Goal: Contribute content: Contribute content

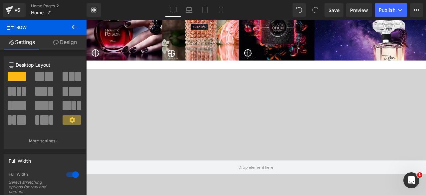
scroll to position [455, 0]
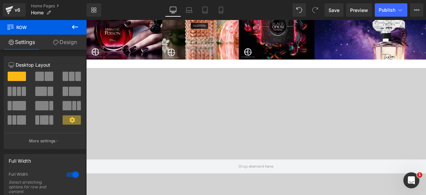
click at [212, 86] on div at bounding box center [287, 193] width 403 height 233
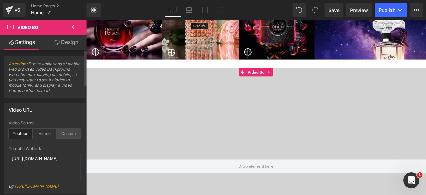
click at [62, 133] on div "Custom" at bounding box center [69, 134] width 24 height 10
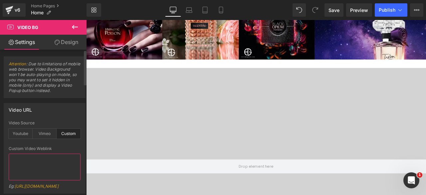
click at [14, 158] on textarea at bounding box center [45, 166] width 72 height 27
paste textarea "[URL][DOMAIN_NAME]"
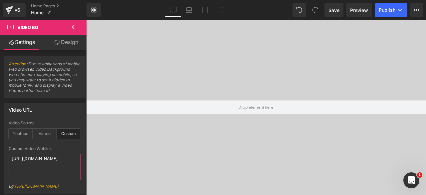
scroll to position [523, 0]
type textarea "[URL][DOMAIN_NAME]"
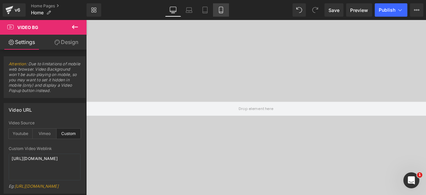
click at [220, 11] on icon at bounding box center [221, 10] width 7 height 7
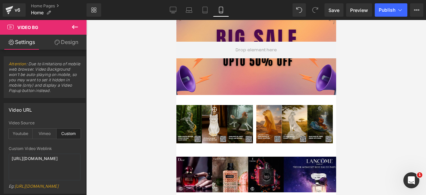
scroll to position [0, 0]
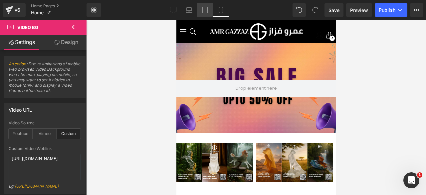
click at [206, 9] on icon at bounding box center [205, 10] width 7 height 7
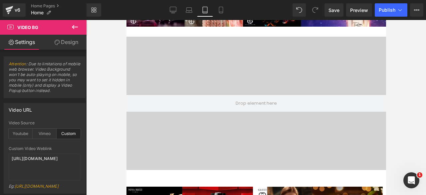
scroll to position [168, 0]
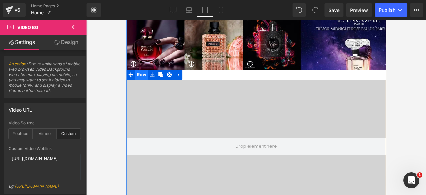
click at [137, 73] on span "Row" at bounding box center [141, 75] width 13 height 10
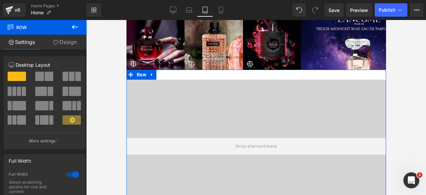
click at [65, 42] on link "Design" at bounding box center [64, 42] width 43 height 15
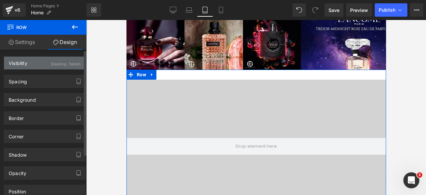
click at [37, 65] on div "Visibility (Desktop, Tablet)" at bounding box center [44, 63] width 81 height 13
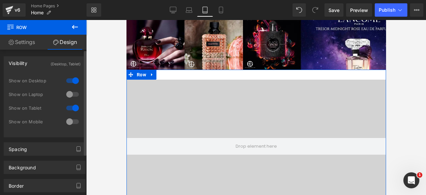
click at [71, 93] on div at bounding box center [73, 94] width 16 height 11
click at [72, 121] on div at bounding box center [73, 121] width 16 height 11
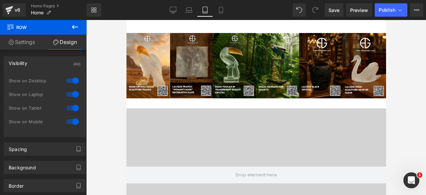
scroll to position [434, 0]
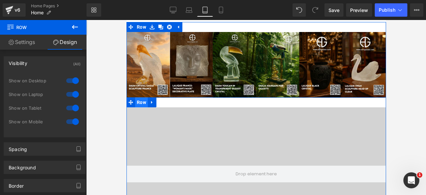
click at [136, 104] on span "Row" at bounding box center [141, 102] width 13 height 10
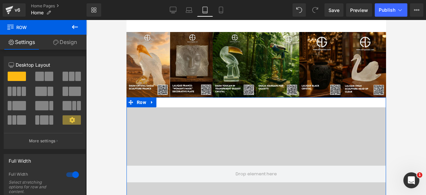
click at [66, 46] on link "Design" at bounding box center [64, 42] width 43 height 15
click at [0, 0] on div "Visibility" at bounding box center [0, 0] width 0 height 0
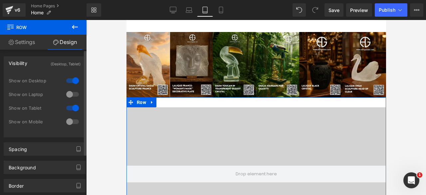
click at [70, 92] on div at bounding box center [73, 94] width 16 height 11
click at [72, 120] on div at bounding box center [73, 121] width 16 height 11
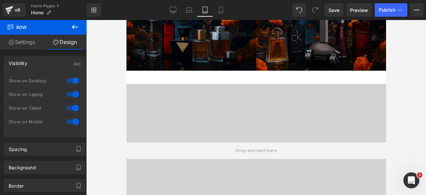
scroll to position [775, 0]
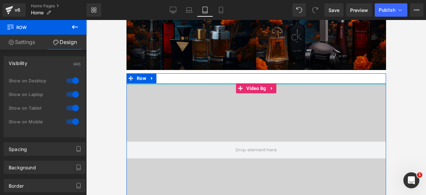
click at [136, 84] on div at bounding box center [256, 84] width 260 height 2
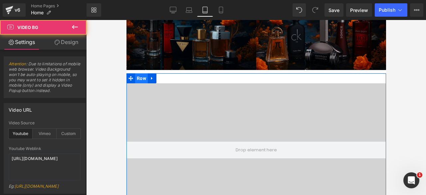
click at [139, 81] on span "Row" at bounding box center [141, 78] width 13 height 10
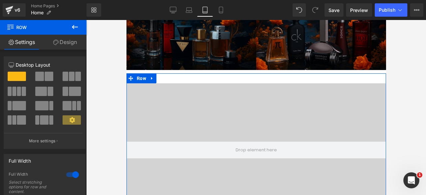
click at [65, 45] on link "Design" at bounding box center [64, 42] width 43 height 15
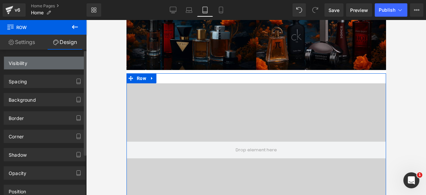
click at [33, 66] on div "Visibility" at bounding box center [44, 63] width 81 height 13
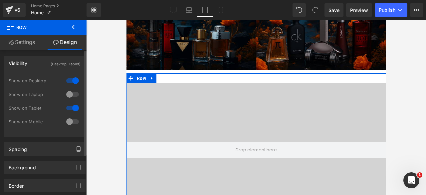
click at [74, 94] on div at bounding box center [73, 94] width 16 height 11
click at [74, 123] on div at bounding box center [73, 121] width 16 height 11
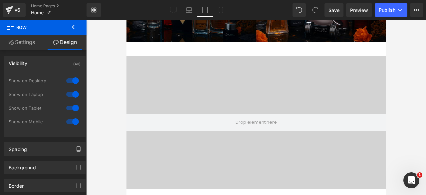
scroll to position [916, 0]
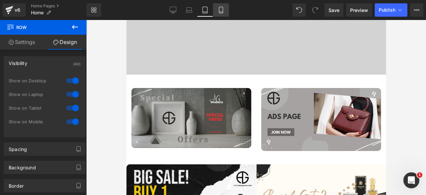
click at [218, 9] on icon at bounding box center [221, 10] width 7 height 7
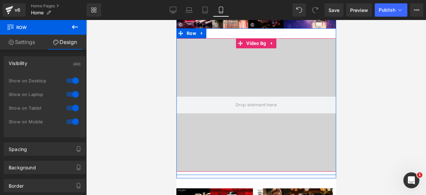
scroll to position [203, 0]
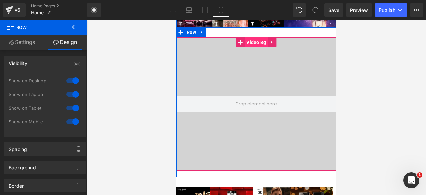
click at [250, 44] on span "Video Bg" at bounding box center [255, 42] width 23 height 10
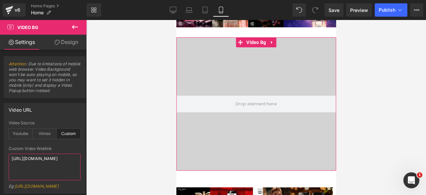
click at [33, 160] on textarea "[URL][DOMAIN_NAME]" at bounding box center [45, 166] width 72 height 27
paste textarea "dfbbd885528c4d6fbd37733a9c7b199a"
type textarea "[URL][DOMAIN_NAME]"
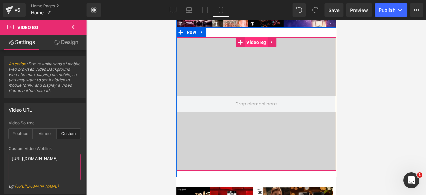
click at [252, 40] on span "Video Bg" at bounding box center [255, 42] width 23 height 10
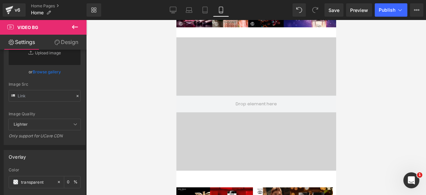
scroll to position [180, 0]
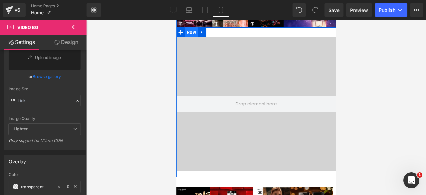
click at [188, 31] on span "Row" at bounding box center [191, 32] width 13 height 10
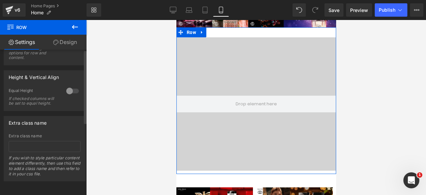
scroll to position [0, 0]
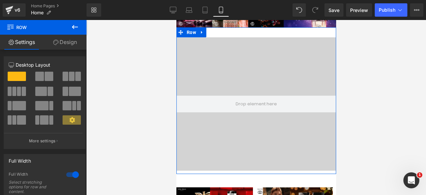
click at [63, 39] on link "Design" at bounding box center [64, 42] width 43 height 15
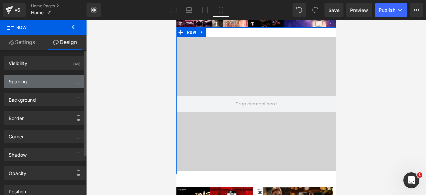
click at [46, 82] on div "Spacing" at bounding box center [44, 81] width 81 height 13
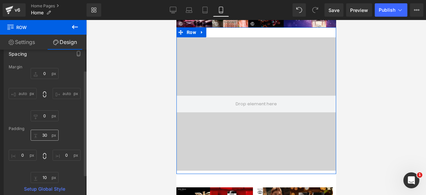
scroll to position [28, 0]
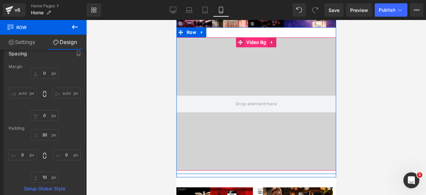
click at [254, 41] on span "Video Bg" at bounding box center [255, 42] width 23 height 10
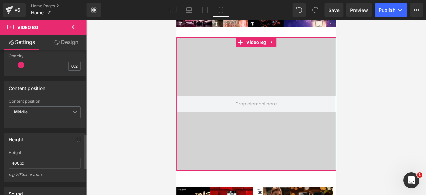
scroll to position [369, 0]
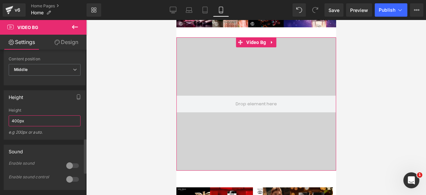
click at [12, 126] on input "400px" at bounding box center [45, 120] width 72 height 11
click at [38, 126] on input "400px" at bounding box center [45, 120] width 72 height 11
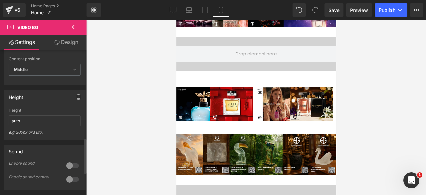
click at [49, 118] on div "Height 700px Height 700px e.g 200px or auto. 400px Height 400px e.g 200px or au…" at bounding box center [45, 114] width 82 height 49
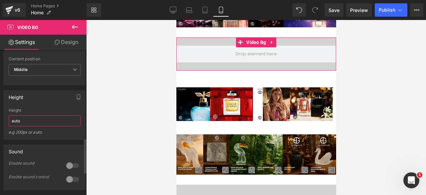
click at [30, 126] on input "auto" at bounding box center [45, 120] width 72 height 11
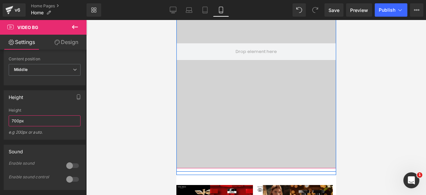
scroll to position [315, 0]
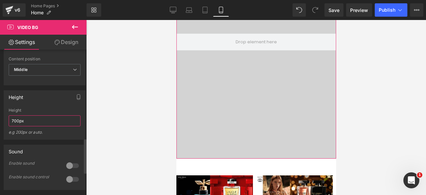
click at [15, 126] on input "700px" at bounding box center [45, 120] width 72 height 11
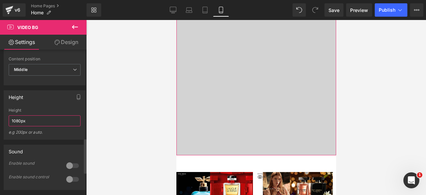
scroll to position [444, 0]
click at [36, 126] on input "1080px" at bounding box center [45, 120] width 72 height 11
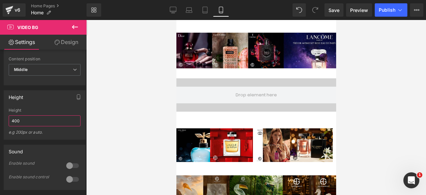
scroll to position [162, 0]
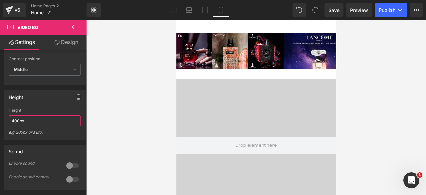
type input "400px"
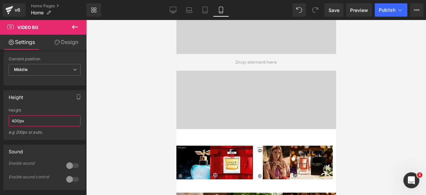
scroll to position [244, 0]
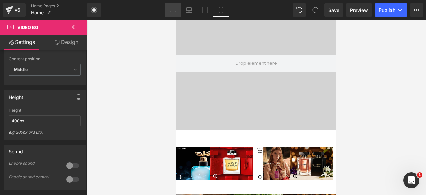
click at [170, 6] on link "Desktop" at bounding box center [173, 9] width 16 height 13
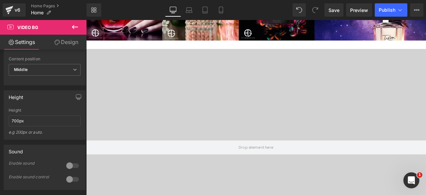
scroll to position [476, 0]
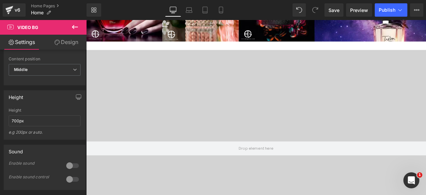
click at [110, 78] on div at bounding box center [287, 172] width 403 height 233
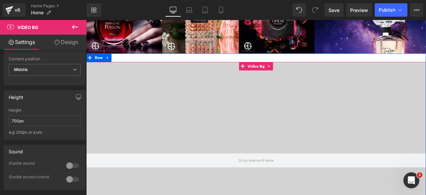
scroll to position [462, 0]
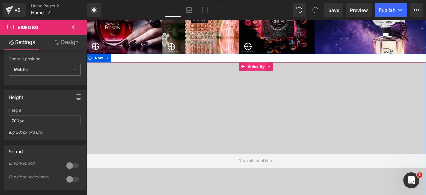
click at [288, 78] on span "Video Bg" at bounding box center [287, 75] width 23 height 10
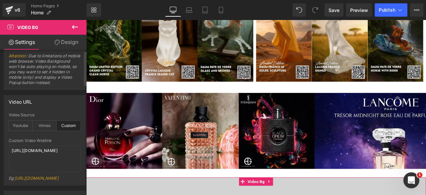
scroll to position [2, 0]
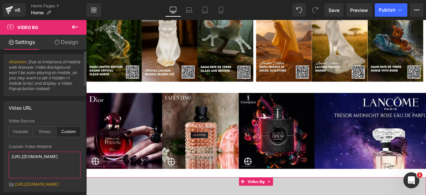
click at [23, 163] on textarea "[URL][DOMAIN_NAME]" at bounding box center [45, 164] width 72 height 27
paste textarea "6e13ea08d5d84619953c608bcf3248cf"
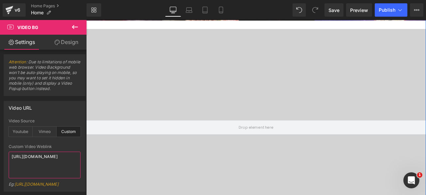
scroll to position [500, 0]
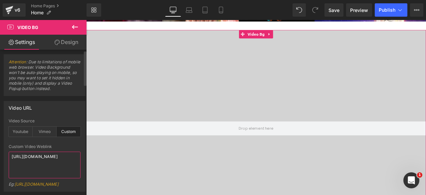
click at [27, 163] on textarea "[URL][DOMAIN_NAME]" at bounding box center [45, 164] width 72 height 27
paste textarea "a2f39b5f2fa84c3d840a92c9eca27dc3"
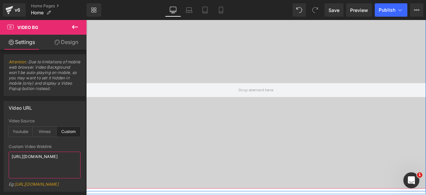
scroll to position [553, 0]
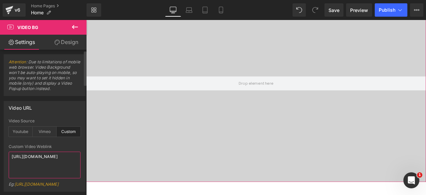
click at [33, 163] on textarea "[URL][DOMAIN_NAME]" at bounding box center [45, 164] width 72 height 27
paste textarea "5ca35cf15fa2423f897d03aa72044c8a"
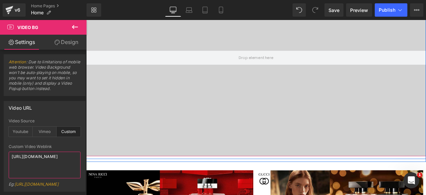
scroll to position [584, 0]
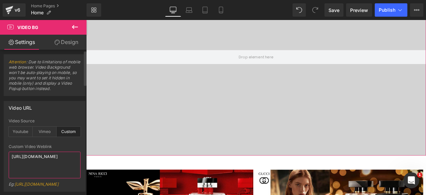
click at [32, 161] on textarea "[URL][DOMAIN_NAME]" at bounding box center [45, 164] width 72 height 27
paste textarea "9b82d9644c554165afeb3329266cbd00"
click at [33, 167] on textarea "[URL][DOMAIN_NAME]" at bounding box center [45, 164] width 72 height 27
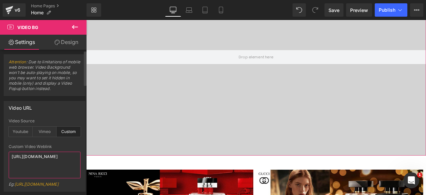
click at [33, 167] on textarea "[URL][DOMAIN_NAME]" at bounding box center [45, 164] width 72 height 27
paste textarea "87e105568e4048ba9458de254222068"
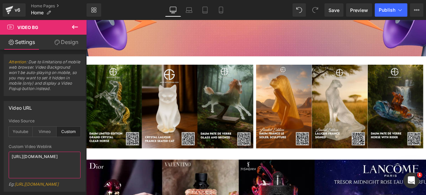
scroll to position [251, 0]
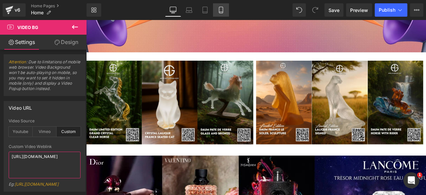
type textarea "[URL][DOMAIN_NAME]"
click at [222, 9] on icon at bounding box center [221, 10] width 7 height 7
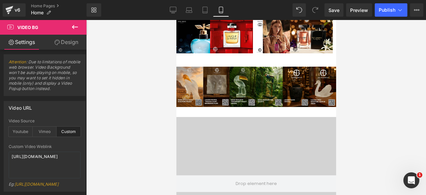
scroll to position [372, 0]
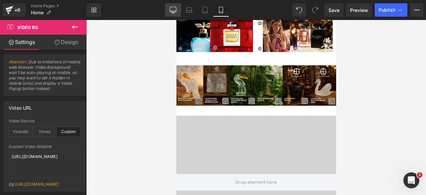
click at [174, 10] on icon at bounding box center [173, 10] width 7 height 7
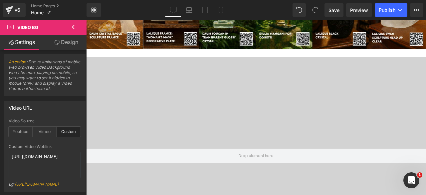
scroll to position [931, 0]
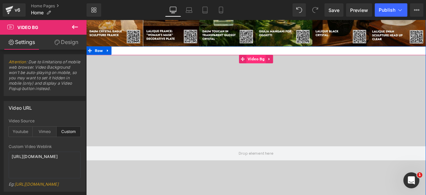
click at [286, 70] on span "Video Bg" at bounding box center [287, 66] width 23 height 10
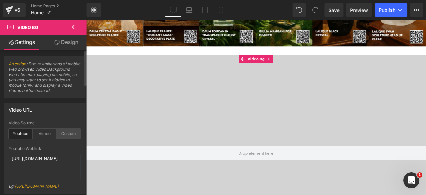
click at [71, 132] on div "Custom" at bounding box center [69, 134] width 24 height 10
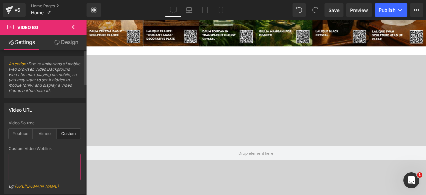
click at [19, 160] on textarea at bounding box center [45, 166] width 72 height 27
paste textarea "[URL][DOMAIN_NAME]"
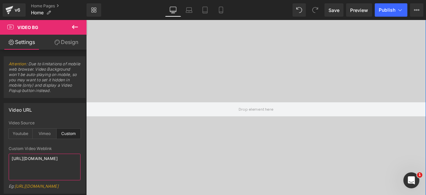
scroll to position [985, 0]
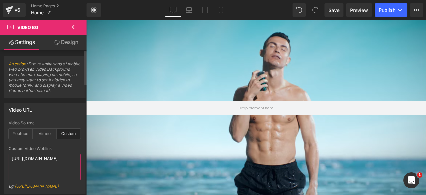
click at [30, 161] on textarea "[URL][DOMAIN_NAME]" at bounding box center [45, 166] width 72 height 27
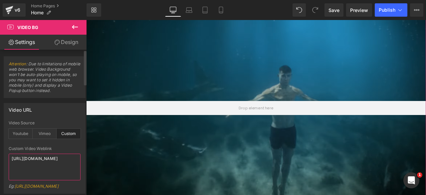
click at [30, 161] on textarea "[URL][DOMAIN_NAME]" at bounding box center [45, 166] width 72 height 27
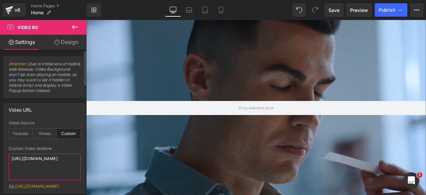
click at [30, 161] on textarea "[URL][DOMAIN_NAME]" at bounding box center [45, 166] width 72 height 27
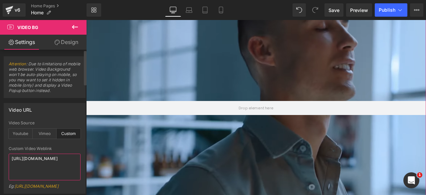
paste textarea "dfb7a663028a440eb177b31835ebc750.mp4"
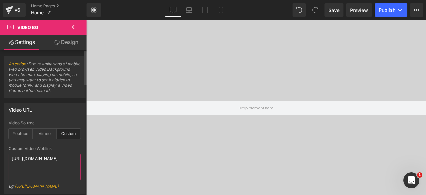
click at [37, 163] on textarea "[URL][DOMAIN_NAME]" at bounding box center [45, 166] width 72 height 27
paste textarea "72ff1ff932dd474781c2904bc3b45be4"
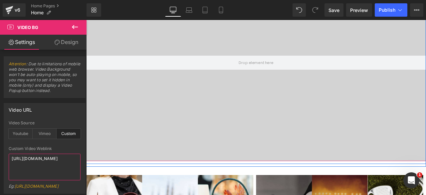
scroll to position [1037, 0]
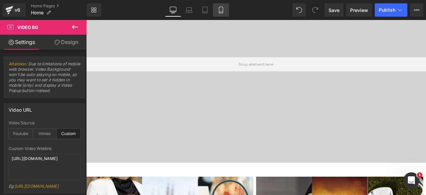
click at [220, 10] on icon at bounding box center [221, 10] width 7 height 7
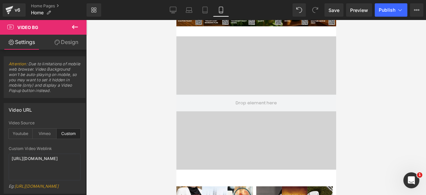
scroll to position [449, 0]
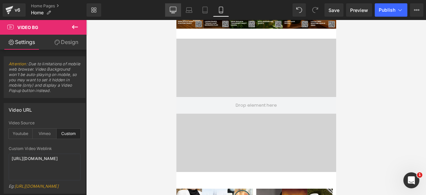
click at [172, 11] on icon at bounding box center [173, 10] width 7 height 7
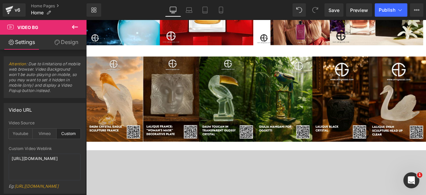
scroll to position [955, 0]
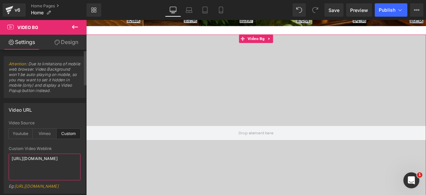
click at [38, 164] on textarea "[URL][DOMAIN_NAME]" at bounding box center [45, 166] width 72 height 27
paste textarea "9a2736bab51b40a0bf8b56ad49f0f17"
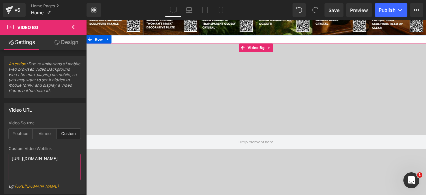
scroll to position [941, 0]
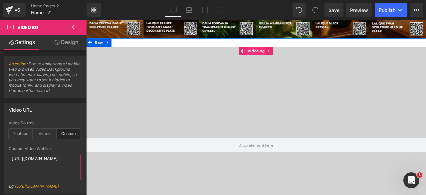
click at [285, 61] on span "Video Bg" at bounding box center [287, 57] width 23 height 10
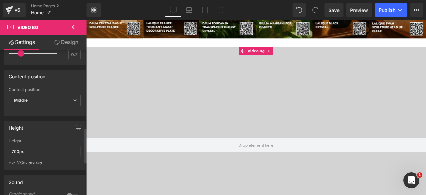
scroll to position [326, 0]
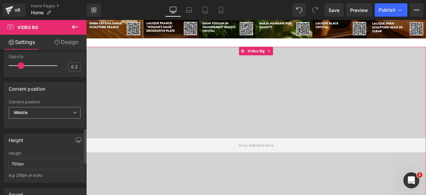
type textarea "[URL][DOMAIN_NAME]"
click at [52, 119] on span "Middle" at bounding box center [45, 113] width 72 height 12
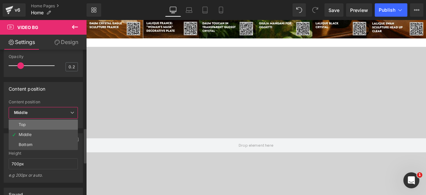
click at [30, 130] on li "Top" at bounding box center [43, 125] width 69 height 10
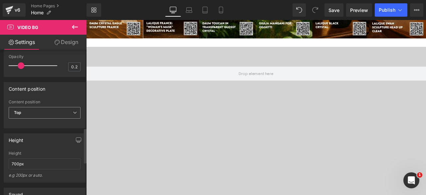
click at [51, 119] on span "Top" at bounding box center [45, 113] width 72 height 12
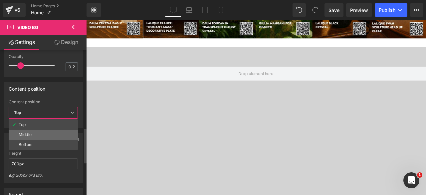
click at [32, 139] on li "Middle" at bounding box center [43, 135] width 69 height 10
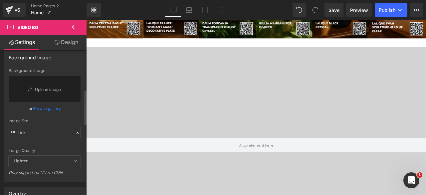
scroll to position [179, 0]
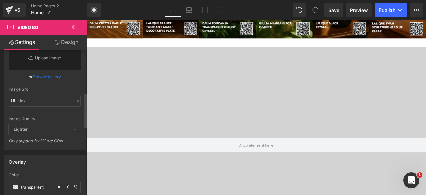
click at [48, 135] on span "Lighter" at bounding box center [45, 129] width 72 height 11
click at [66, 135] on span "Lighter" at bounding box center [45, 129] width 72 height 11
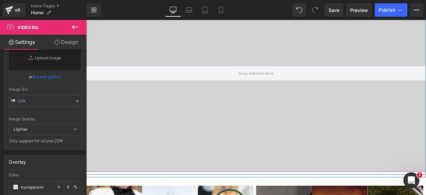
scroll to position [1026, 0]
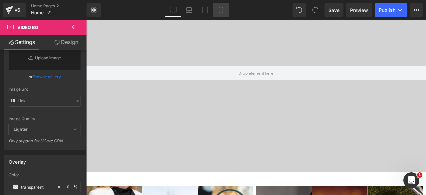
click at [219, 9] on icon at bounding box center [221, 10] width 4 height 6
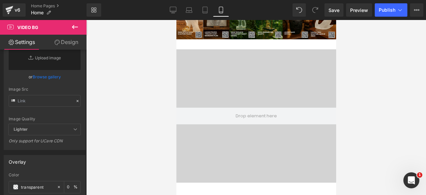
scroll to position [436, 0]
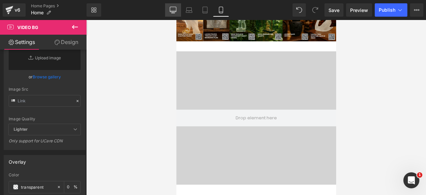
click at [174, 10] on icon at bounding box center [173, 10] width 7 height 7
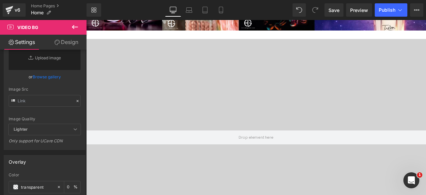
scroll to position [489, 0]
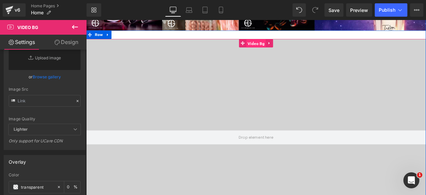
click at [278, 49] on span "Video Bg" at bounding box center [287, 48] width 23 height 10
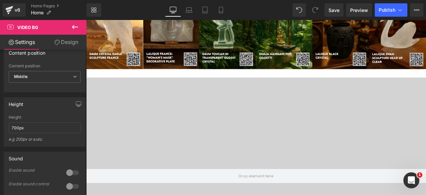
scroll to position [905, 0]
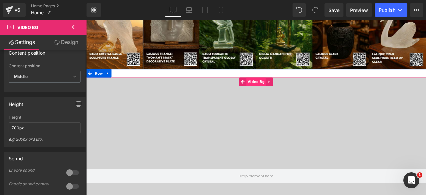
click at [281, 94] on span "Video Bg" at bounding box center [287, 93] width 23 height 10
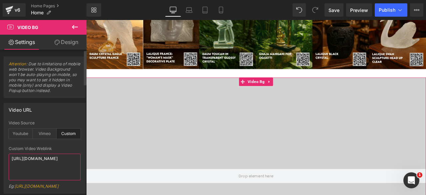
click at [29, 160] on textarea "[URL][DOMAIN_NAME]" at bounding box center [45, 166] width 72 height 27
paste textarea "7677ebf5ab61490bb750836fd7d8cd76.webm"
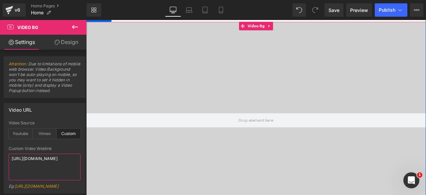
scroll to position [971, 0]
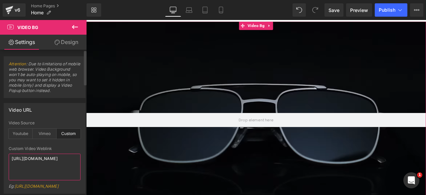
click at [36, 160] on textarea "[URL][DOMAIN_NAME]" at bounding box center [45, 166] width 72 height 27
paste textarea "e7f44809b664c939aabe3d5f1649aee"
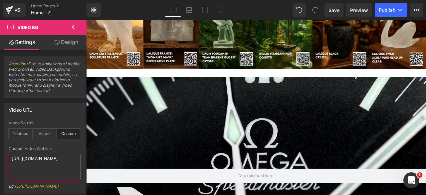
scroll to position [904, 0]
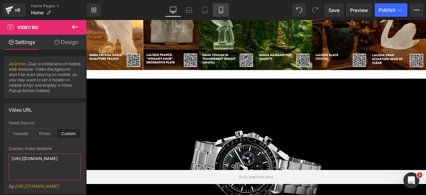
type textarea "[URL][DOMAIN_NAME]"
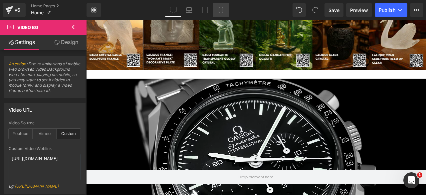
click at [219, 8] on icon at bounding box center [221, 10] width 7 height 7
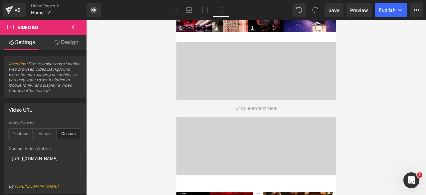
scroll to position [0, 0]
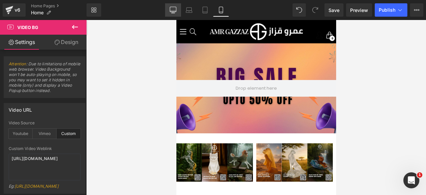
click at [177, 11] on link "Desktop" at bounding box center [173, 9] width 16 height 13
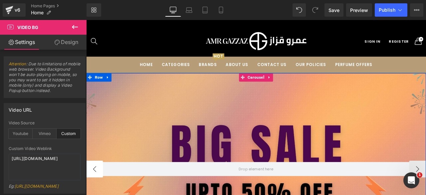
click at [92, 194] on button "‹" at bounding box center [96, 196] width 20 height 20
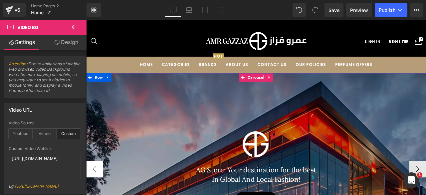
click at [92, 194] on button "‹" at bounding box center [96, 196] width 20 height 20
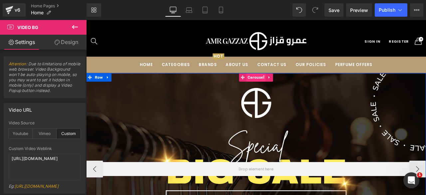
click at [286, 88] on span "Carousel" at bounding box center [287, 88] width 23 height 10
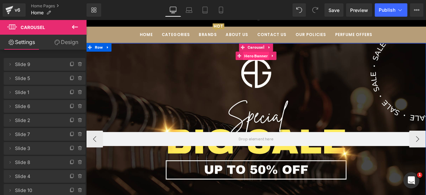
scroll to position [56, 0]
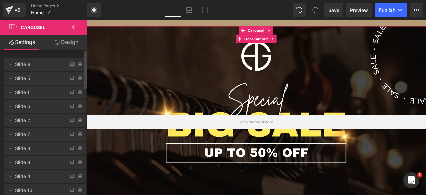
click at [70, 64] on icon at bounding box center [72, 64] width 5 height 5
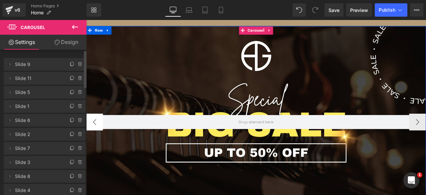
click at [92, 143] on button "‹" at bounding box center [96, 141] width 20 height 20
click at [283, 42] on span "Hero Banner" at bounding box center [287, 42] width 31 height 10
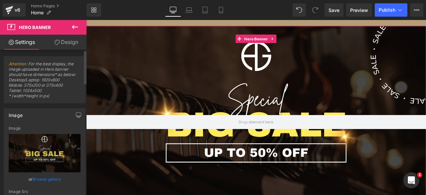
click at [40, 177] on link "Browse gallery" at bounding box center [47, 179] width 28 height 12
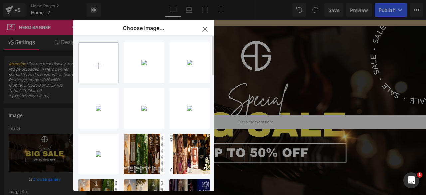
click at [101, 66] on input "file" at bounding box center [99, 63] width 40 height 40
type input "C:\fakepath\e660dde2-6abe-49e3-9c87-0cdf516ac34b.jpg"
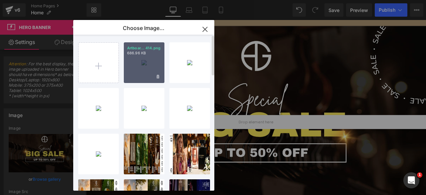
drag, startPoint x: 151, startPoint y: 68, endPoint x: 76, endPoint y: 57, distance: 75.7
click at [151, 68] on div "Artboar... 414.png 686.96 KB" at bounding box center [144, 62] width 41 height 41
type input "[URL][DOMAIN_NAME]"
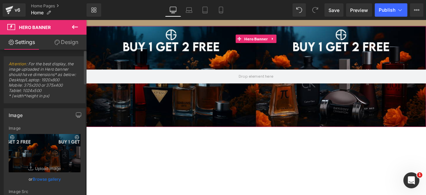
click at [49, 177] on link "Browse gallery" at bounding box center [47, 179] width 28 height 12
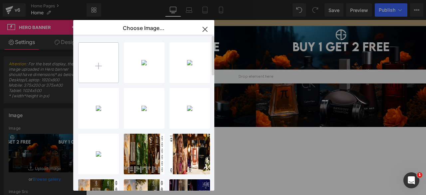
click at [102, 66] on input "file" at bounding box center [99, 63] width 40 height 40
type input "C:\fakepath\e660dde2-6abe-49e3-9c87-0cdf516ac34b.jpg"
click at [105, 63] on input "file" at bounding box center [99, 63] width 40 height 40
type input "C:\fakepath\e660dde2-6abe-49e3-9c87-0cdf516ac34b.jpg"
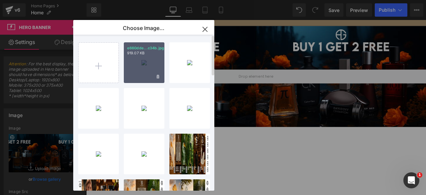
click at [151, 65] on div "e660dde...c34b.jpg 919.07 KB" at bounding box center [144, 62] width 41 height 41
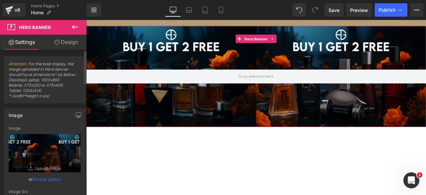
click at [41, 178] on link "Browse gallery" at bounding box center [47, 179] width 28 height 12
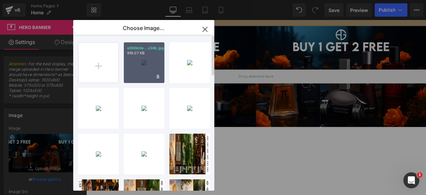
click at [142, 74] on div "e660dde...c34b.jpg 919.07 KB" at bounding box center [144, 62] width 41 height 41
type input "[URL][DOMAIN_NAME]"
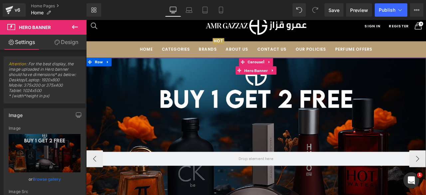
scroll to position [16, 0]
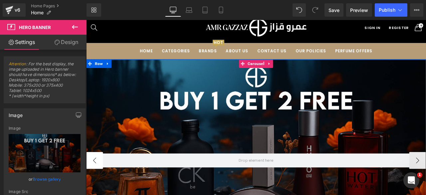
click at [93, 183] on button "‹" at bounding box center [96, 186] width 20 height 20
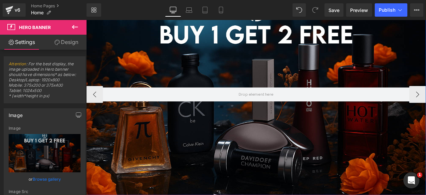
scroll to position [98, 0]
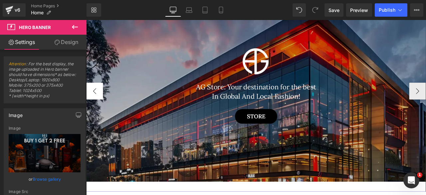
click at [92, 108] on button "‹" at bounding box center [96, 104] width 20 height 20
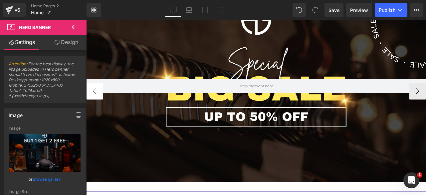
click at [92, 108] on button "‹" at bounding box center [96, 104] width 20 height 20
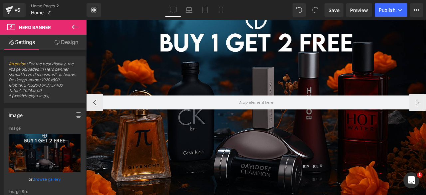
scroll to position [86, 0]
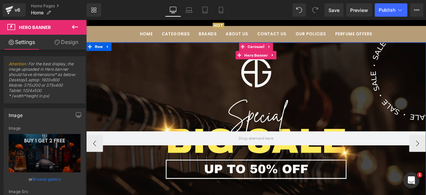
scroll to position [36, 0]
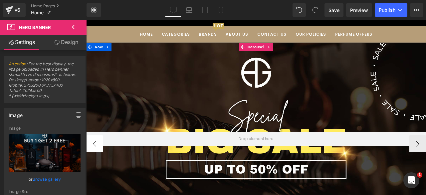
click at [93, 163] on button "‹" at bounding box center [96, 166] width 20 height 20
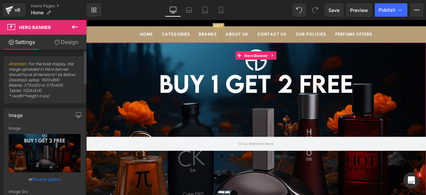
click at [39, 177] on link "Browse gallery" at bounding box center [47, 179] width 28 height 12
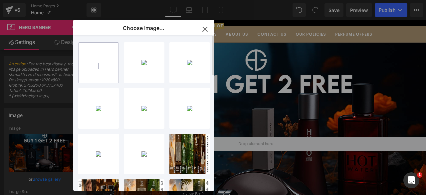
click at [107, 65] on input "file" at bounding box center [99, 63] width 40 height 40
type input "C:\fakepath\one.webp"
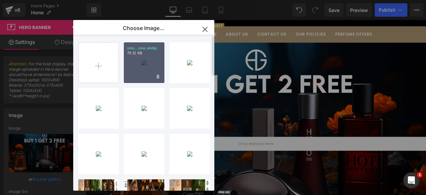
click at [133, 68] on div "one...one.webp 75.12 KB" at bounding box center [144, 62] width 41 height 41
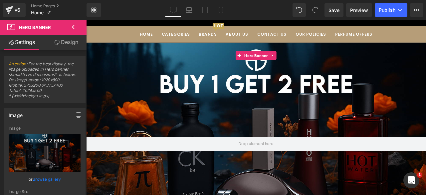
click at [39, 177] on link "Browse gallery" at bounding box center [47, 179] width 28 height 12
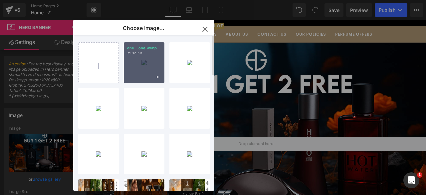
click at [142, 70] on div "one...one.webp 75.12 KB" at bounding box center [144, 62] width 41 height 41
type input "[URL][DOMAIN_NAME]"
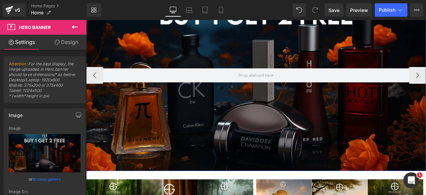
scroll to position [116, 0]
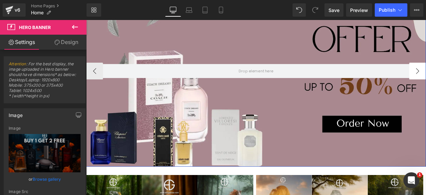
click at [93, 84] on button "‹" at bounding box center [96, 81] width 20 height 20
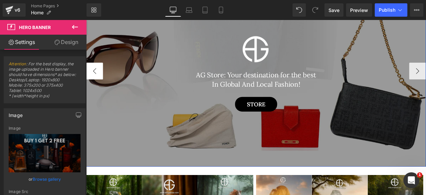
click at [93, 84] on button "‹" at bounding box center [96, 81] width 20 height 20
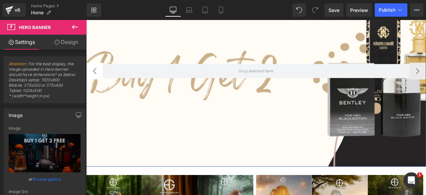
click at [93, 84] on button "‹" at bounding box center [96, 81] width 20 height 20
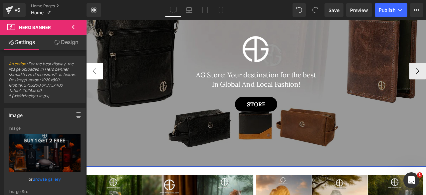
click at [93, 84] on button "‹" at bounding box center [96, 81] width 20 height 20
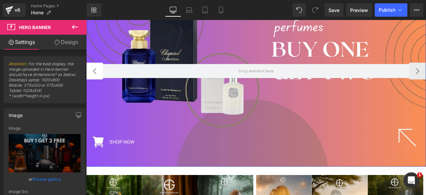
click at [93, 84] on button "‹" at bounding box center [96, 81] width 20 height 20
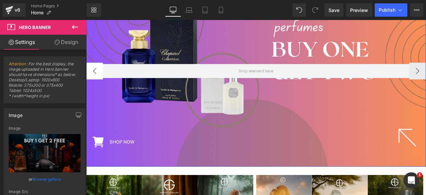
click at [94, 76] on button "‹" at bounding box center [96, 81] width 20 height 20
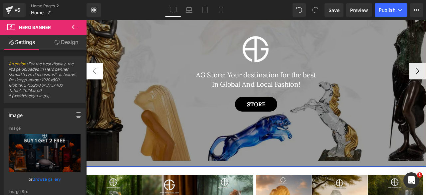
click at [94, 76] on button "‹" at bounding box center [96, 81] width 20 height 20
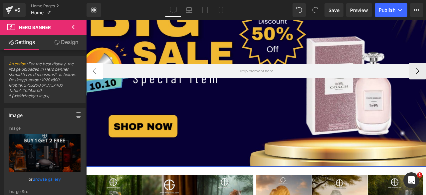
click at [94, 76] on button "‹" at bounding box center [96, 81] width 20 height 20
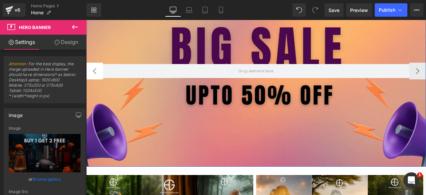
click at [94, 76] on button "‹" at bounding box center [96, 81] width 20 height 20
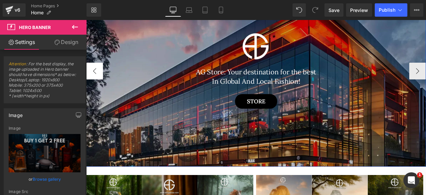
click at [94, 76] on button "‹" at bounding box center [96, 81] width 20 height 20
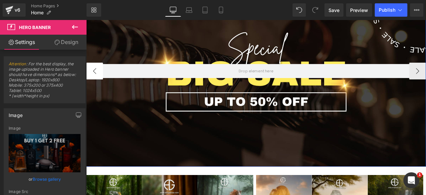
click at [94, 76] on button "‹" at bounding box center [96, 81] width 20 height 20
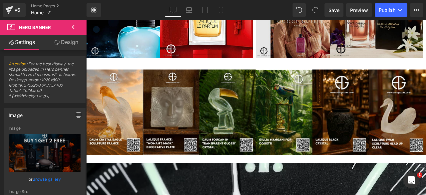
scroll to position [804, 0]
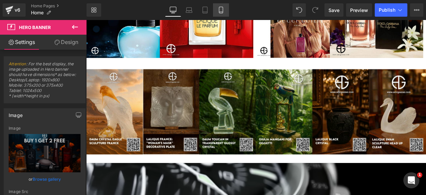
click at [218, 10] on icon at bounding box center [221, 10] width 7 height 7
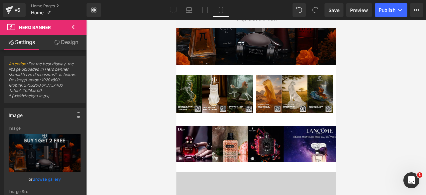
scroll to position [0, 0]
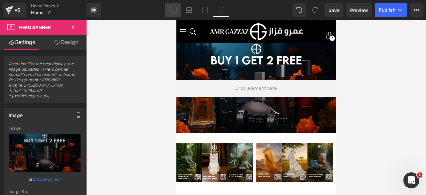
click at [172, 12] on icon at bounding box center [173, 12] width 2 height 1
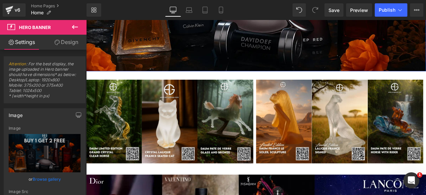
scroll to position [229, 0]
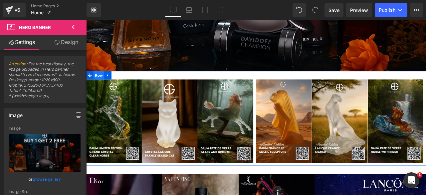
click at [101, 86] on span "Row" at bounding box center [101, 86] width 13 height 10
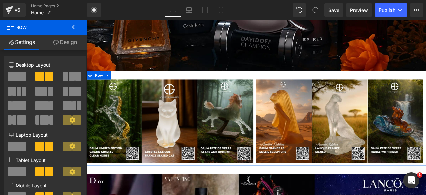
click at [64, 45] on link "Design" at bounding box center [64, 42] width 43 height 15
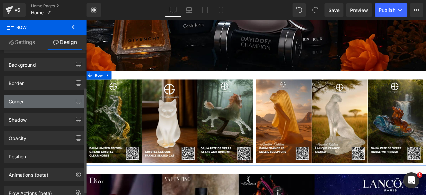
scroll to position [56, 0]
